Goal: Task Accomplishment & Management: Use online tool/utility

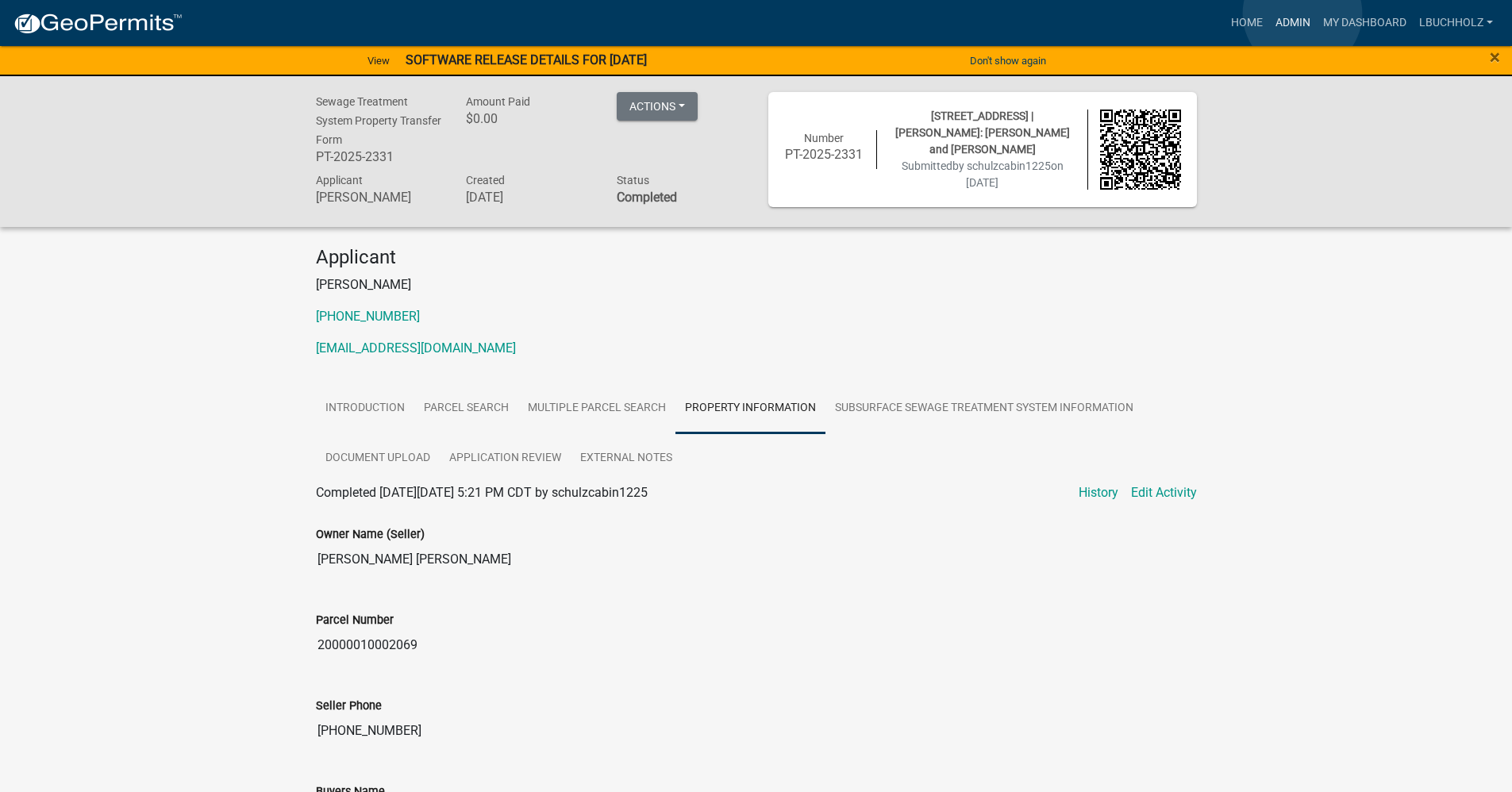
click at [1303, 14] on link "Admin" at bounding box center [1293, 23] width 47 height 30
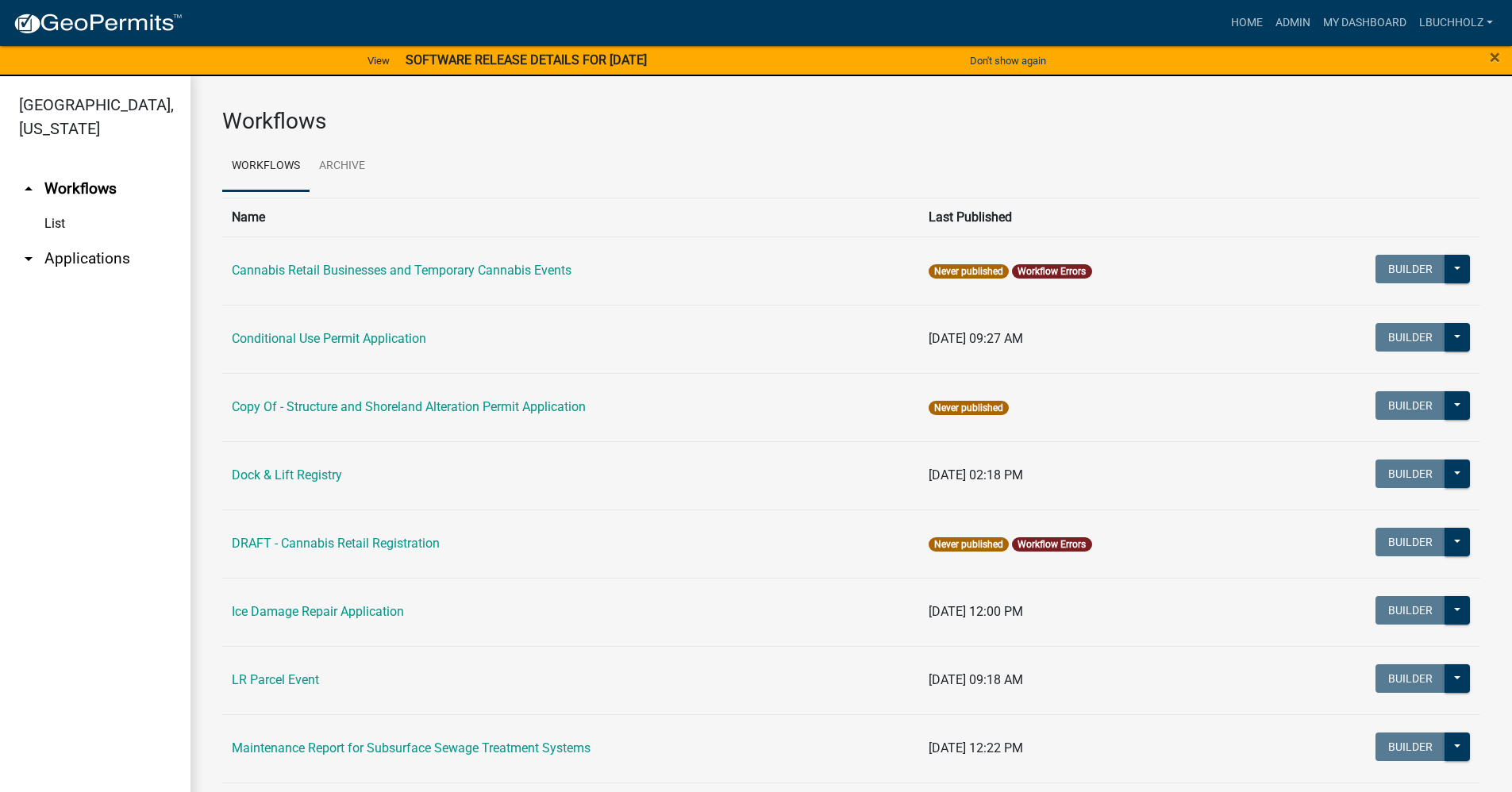
click at [65, 252] on link "arrow_drop_down Applications" at bounding box center [95, 259] width 190 height 38
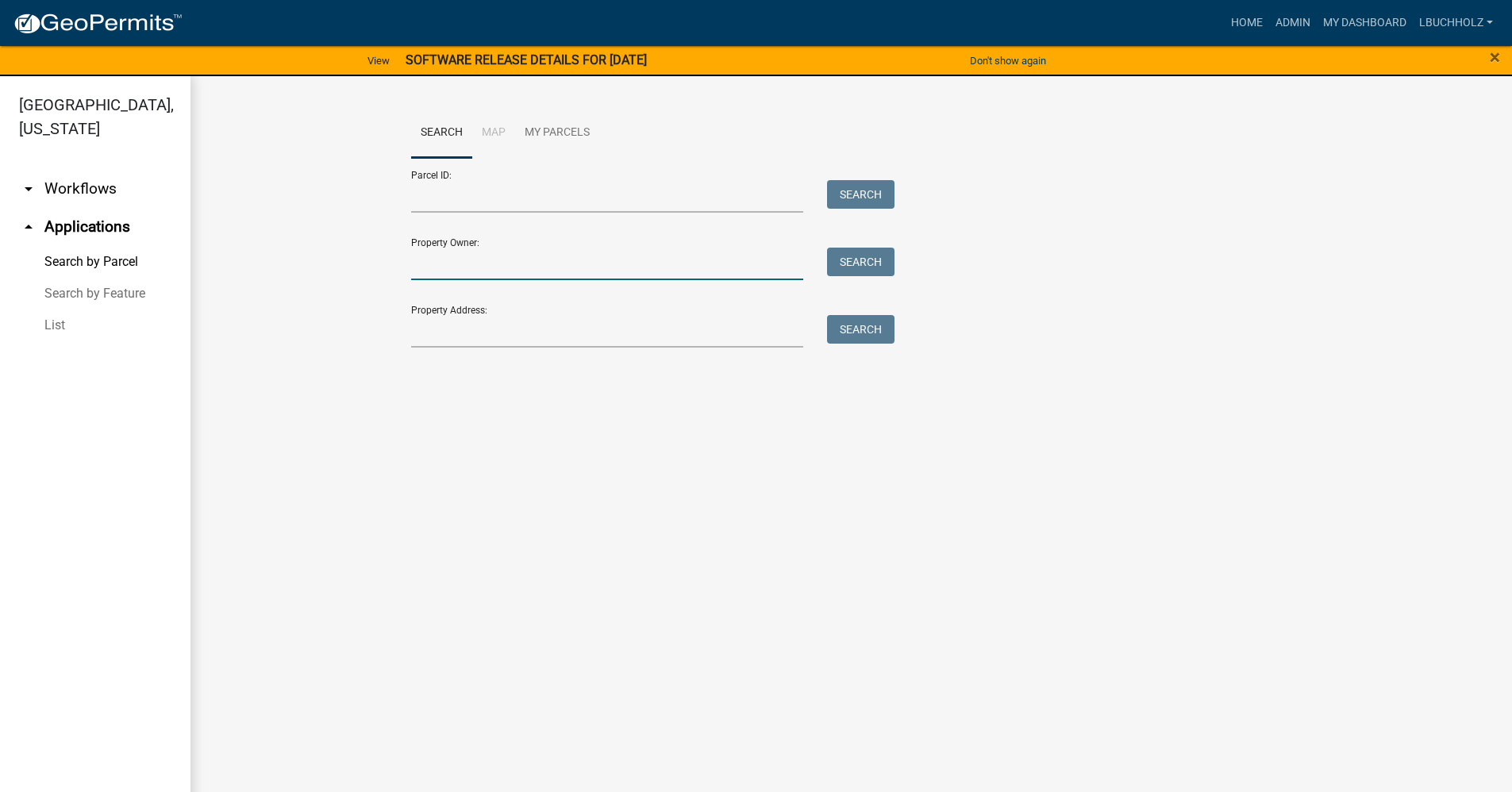
click at [517, 252] on input "Property Owner:" at bounding box center [608, 264] width 393 height 33
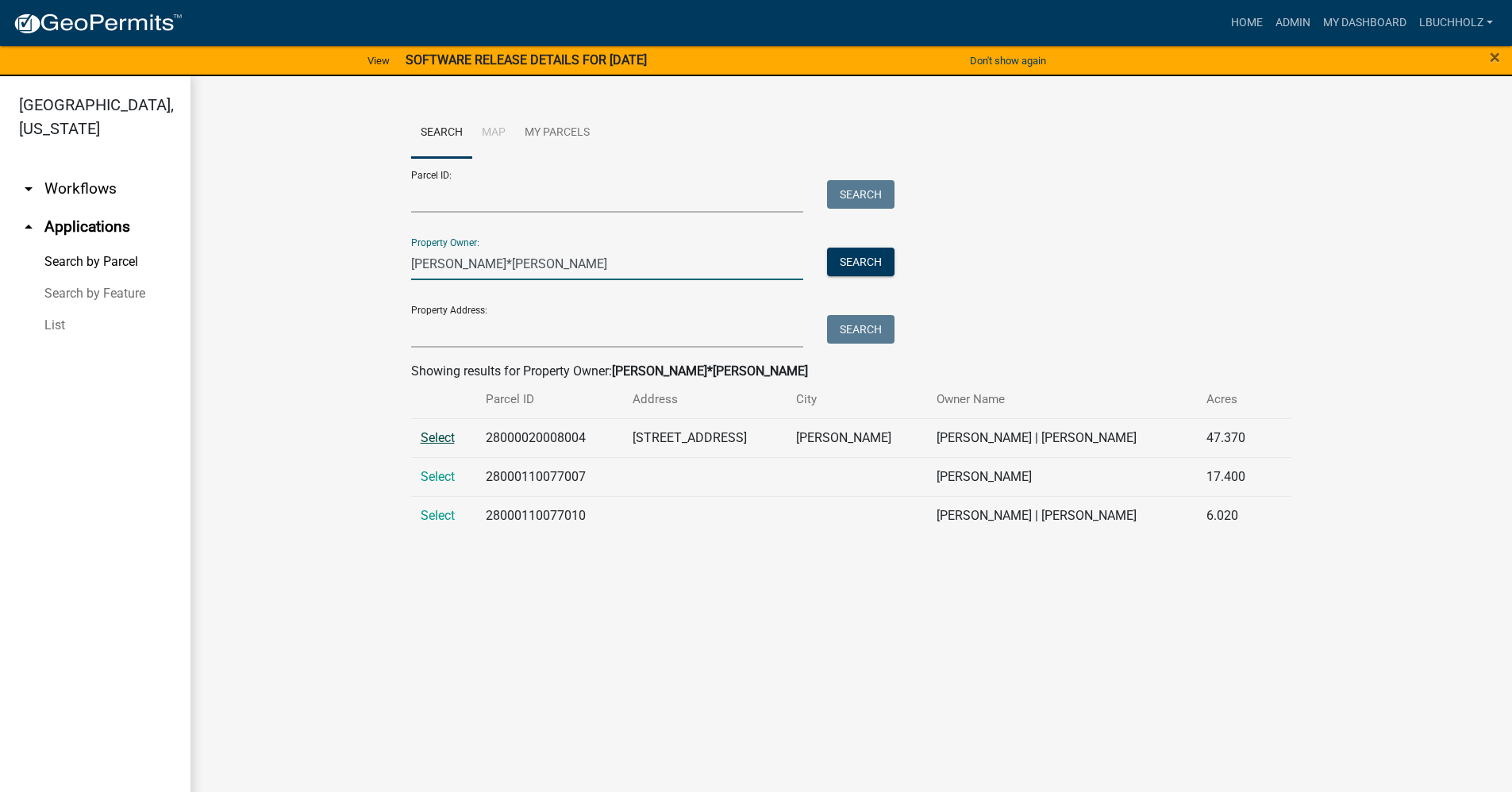
type input "[PERSON_NAME]*[PERSON_NAME]"
click at [437, 432] on span "Select" at bounding box center [437, 438] width 34 height 15
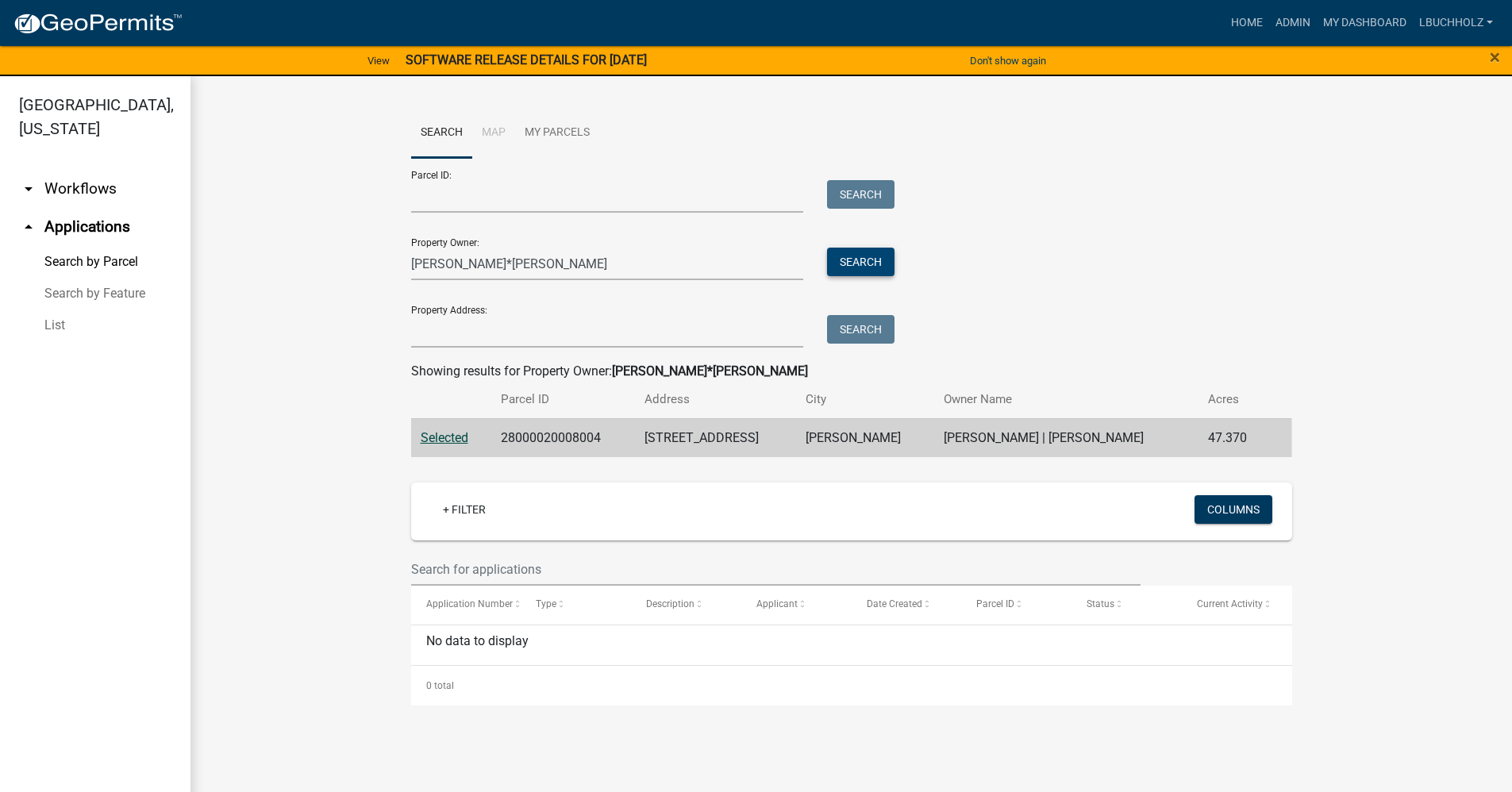
click at [864, 267] on button "Search" at bounding box center [860, 261] width 67 height 28
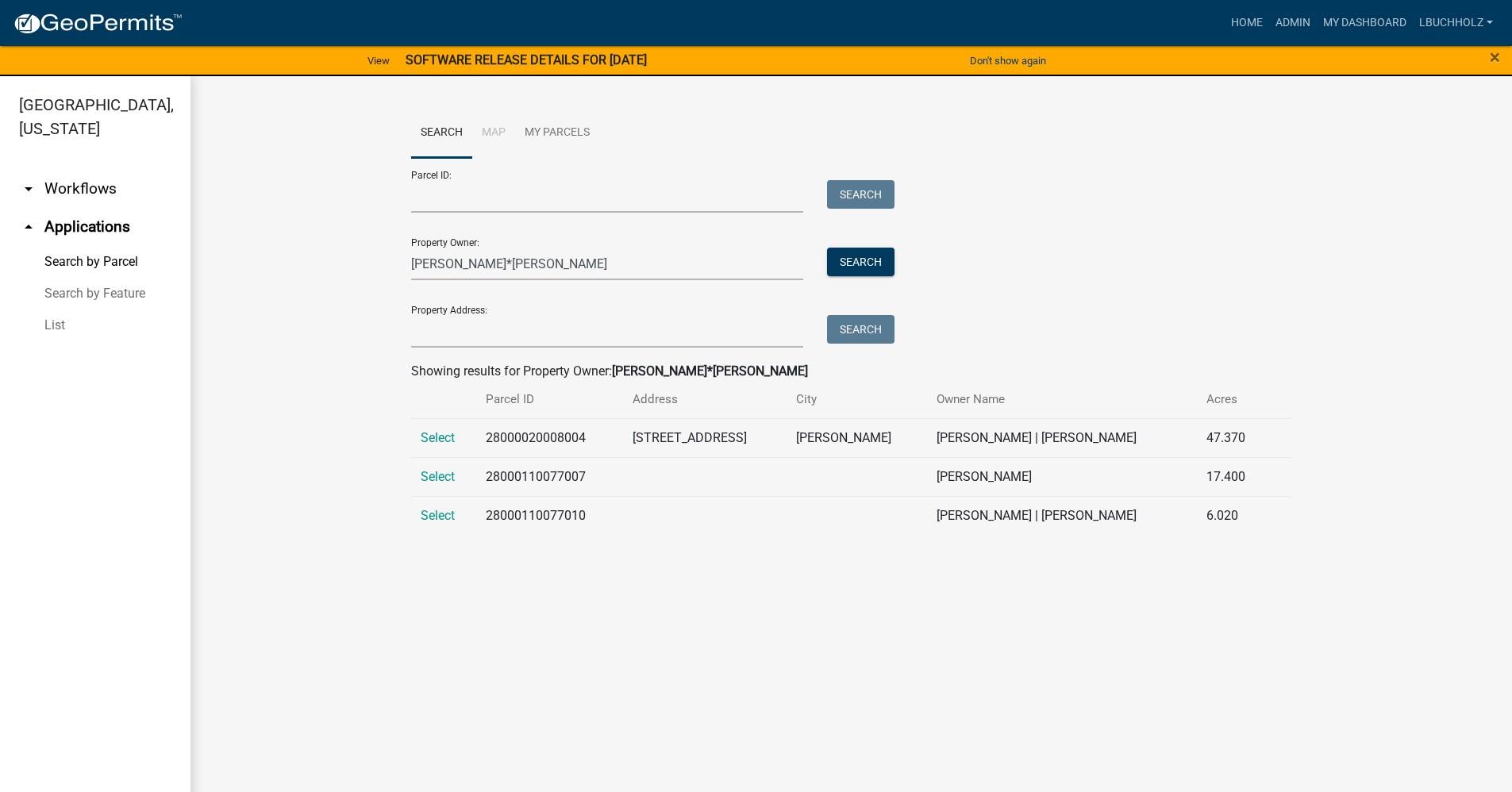
click at [418, 474] on td "Select" at bounding box center [443, 476] width 65 height 39
click at [437, 477] on span "Select" at bounding box center [437, 476] width 34 height 15
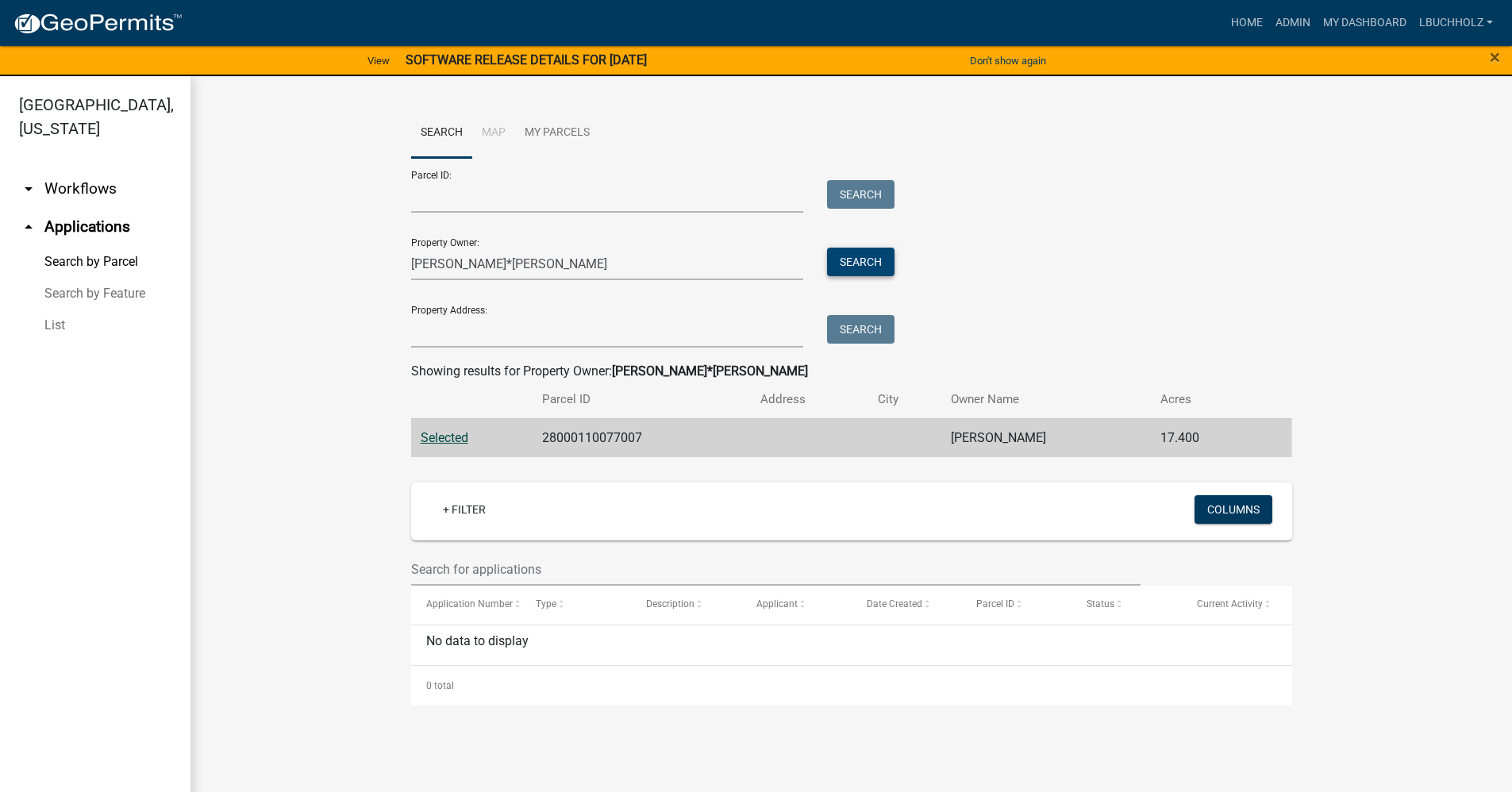
click at [863, 261] on button "Search" at bounding box center [860, 261] width 67 height 28
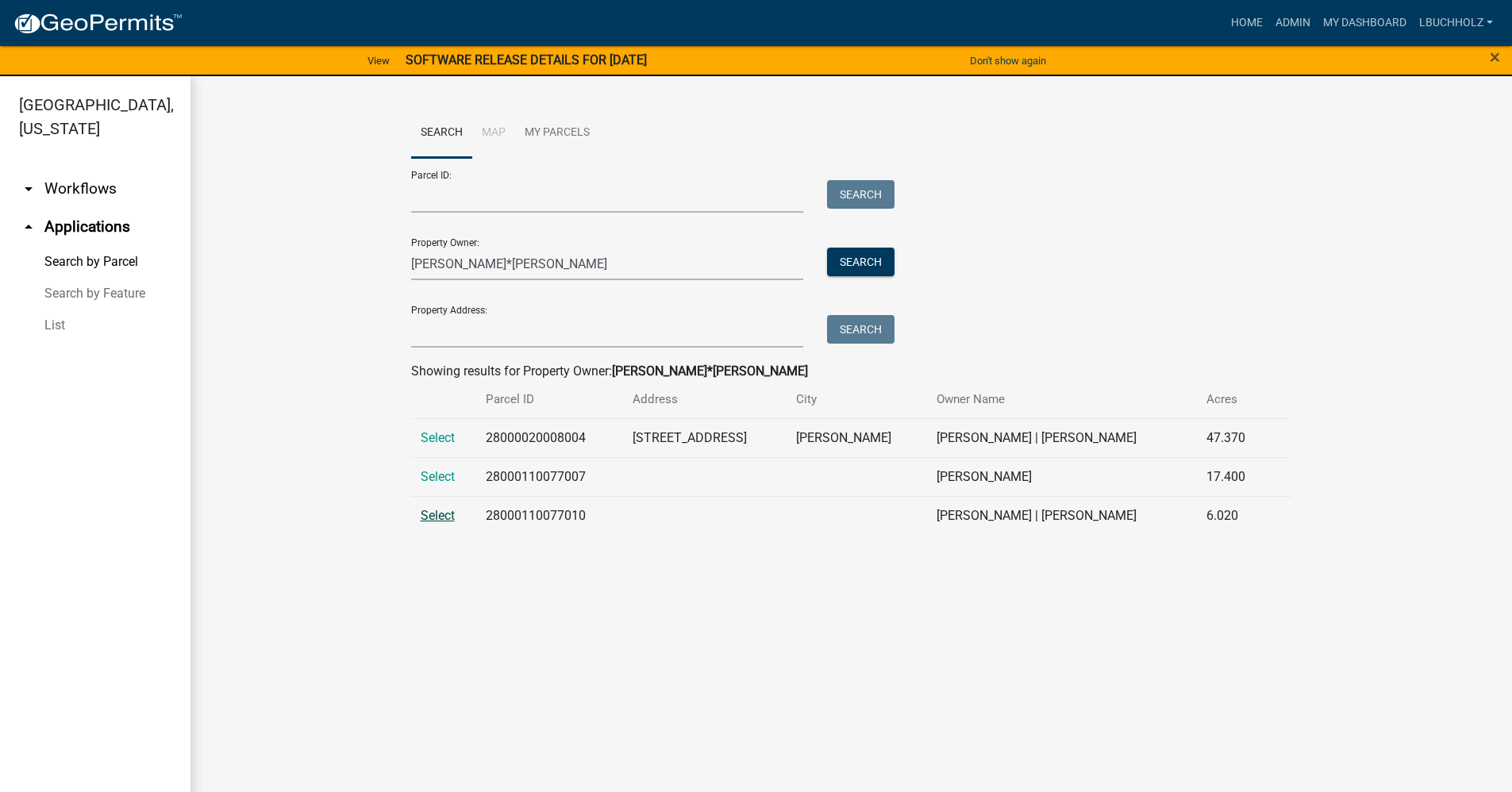
click at [424, 513] on span "Select" at bounding box center [437, 515] width 34 height 15
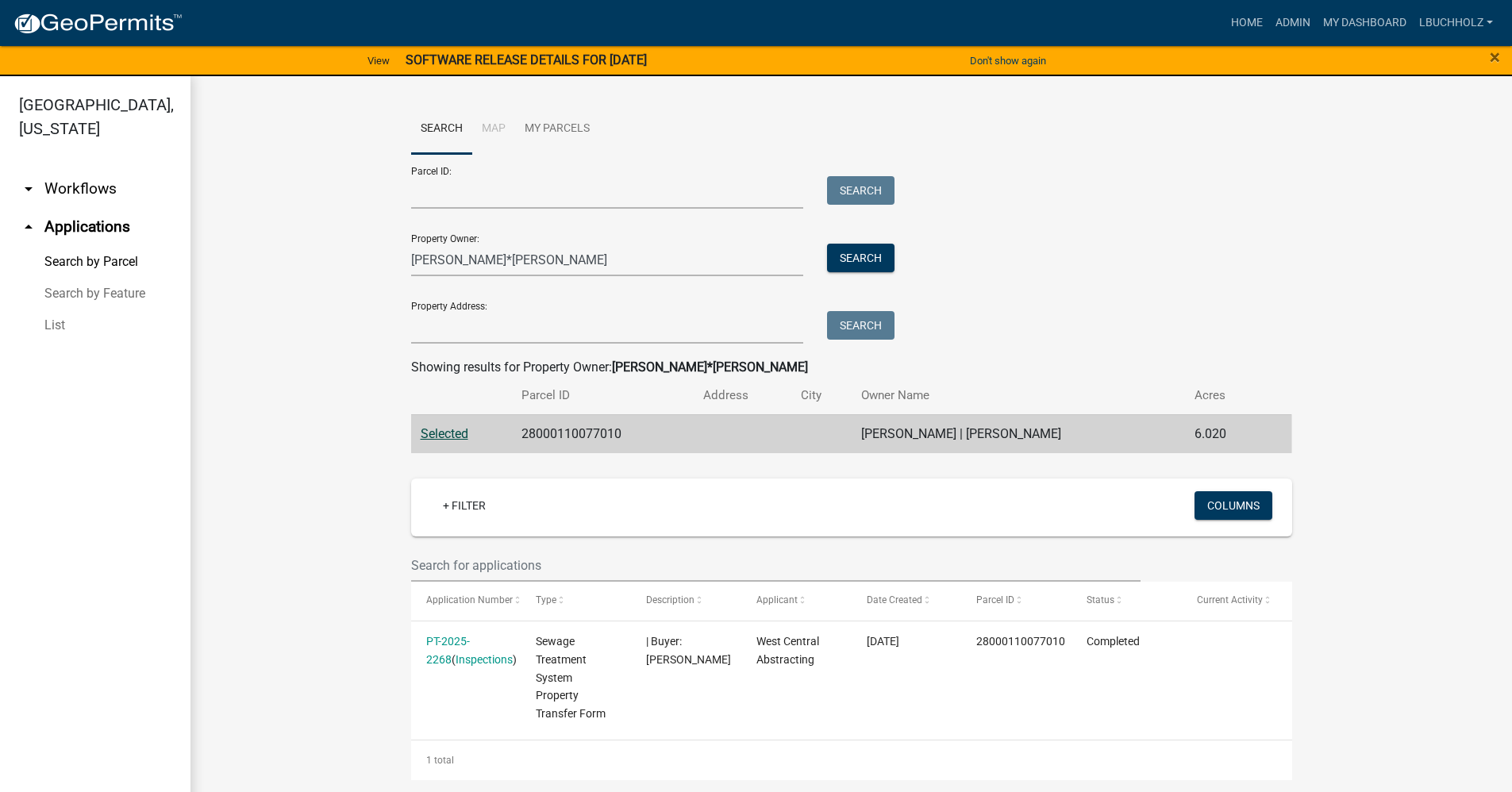
scroll to position [5, 0]
